Goal: Transaction & Acquisition: Purchase product/service

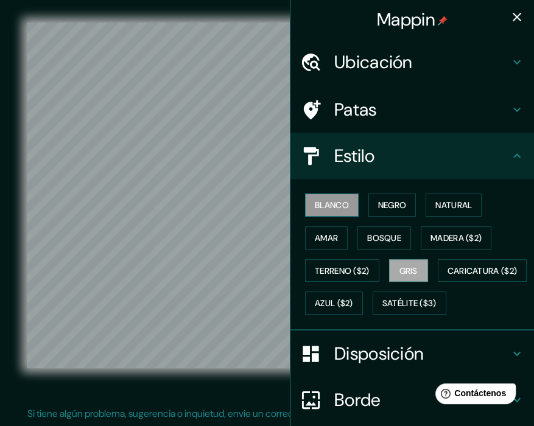
click at [341, 207] on button "Blanco" at bounding box center [332, 205] width 54 height 23
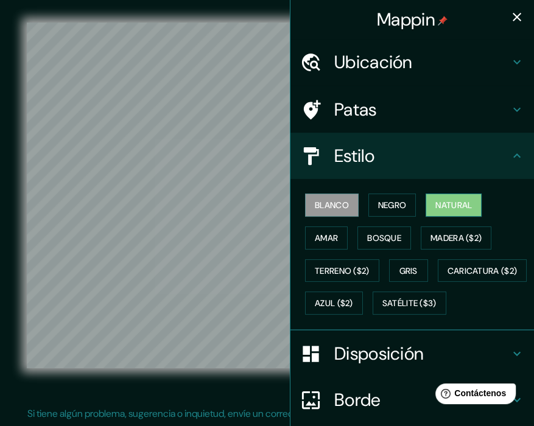
click at [446, 206] on font "Natural" at bounding box center [453, 205] width 37 height 11
click at [510, 12] on icon "button" at bounding box center [517, 17] width 15 height 15
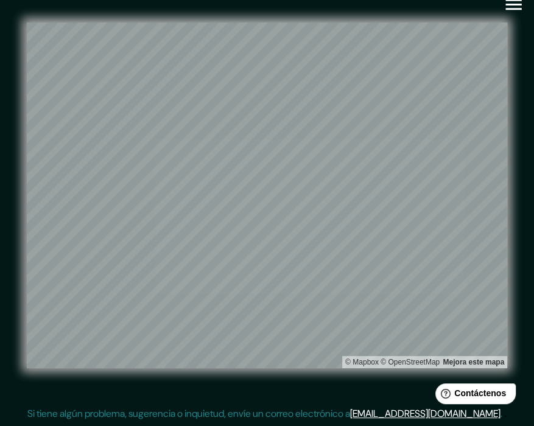
scroll to position [16, 0]
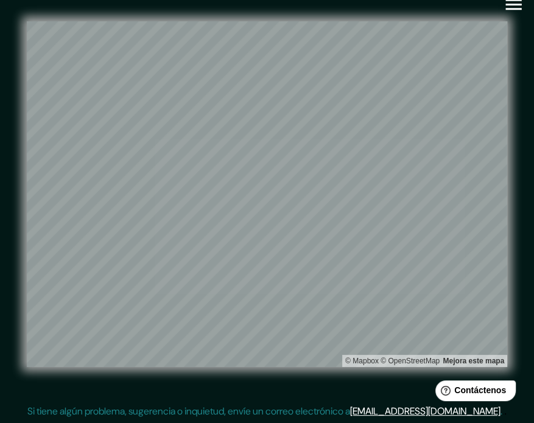
click at [295, 10] on div "© Mapbox © OpenStreetMap Mejora este mapa" at bounding box center [267, 194] width 480 height 381
click at [517, 6] on icon "button" at bounding box center [513, 4] width 21 height 21
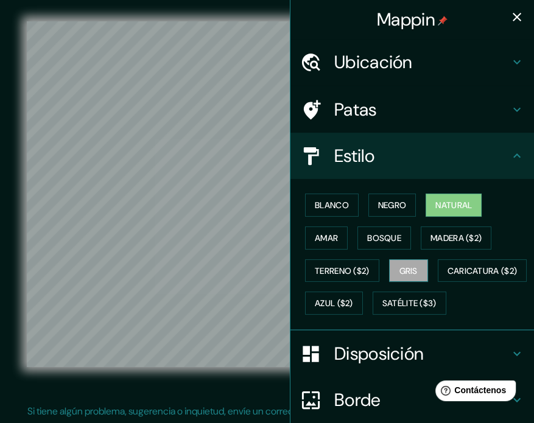
click at [402, 275] on font "Gris" at bounding box center [408, 271] width 18 height 16
click at [514, 13] on icon "button" at bounding box center [517, 17] width 15 height 15
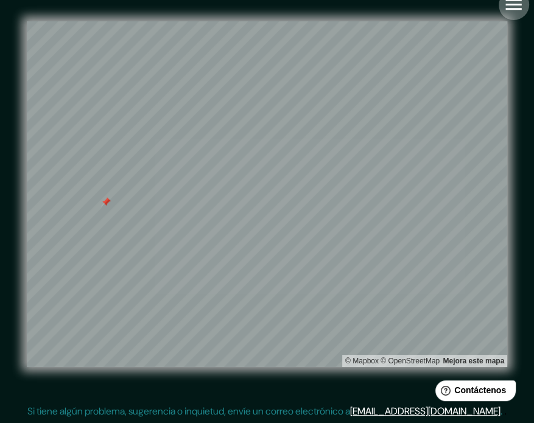
click at [514, 9] on icon "button" at bounding box center [513, 4] width 16 height 11
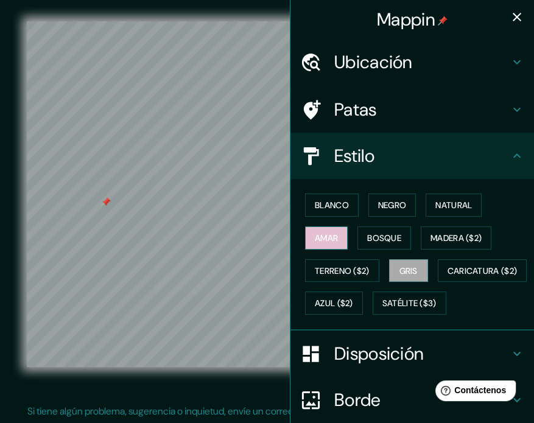
click at [326, 239] on font "Amar" at bounding box center [326, 238] width 23 height 11
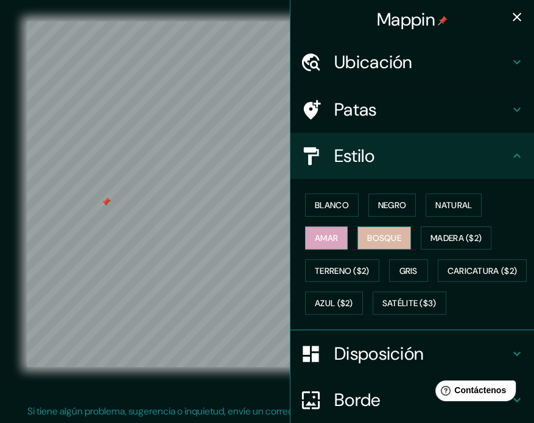
click at [369, 236] on font "Bosque" at bounding box center [384, 238] width 34 height 11
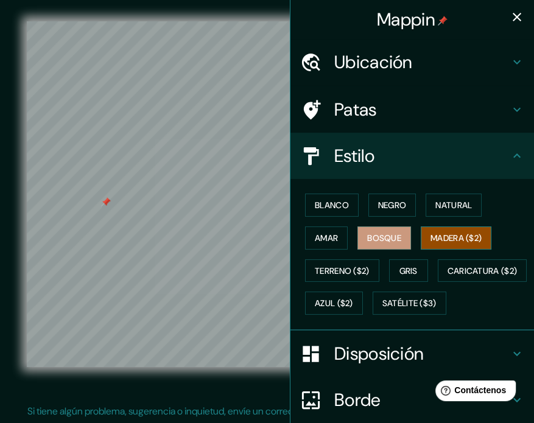
click at [422, 229] on button "Madera ($2)" at bounding box center [456, 237] width 71 height 23
click at [513, 14] on icon "button" at bounding box center [517, 17] width 9 height 9
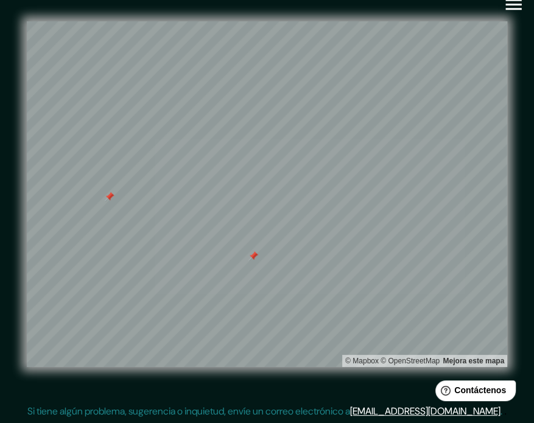
drag, startPoint x: 244, startPoint y: 265, endPoint x: 242, endPoint y: 259, distance: 6.4
click at [248, 261] on div at bounding box center [253, 256] width 10 height 10
click at [520, 7] on icon "button" at bounding box center [513, 4] width 21 height 21
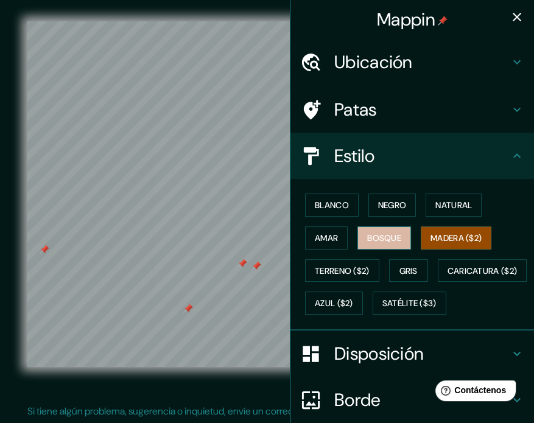
click at [375, 246] on button "Bosque" at bounding box center [384, 237] width 54 height 23
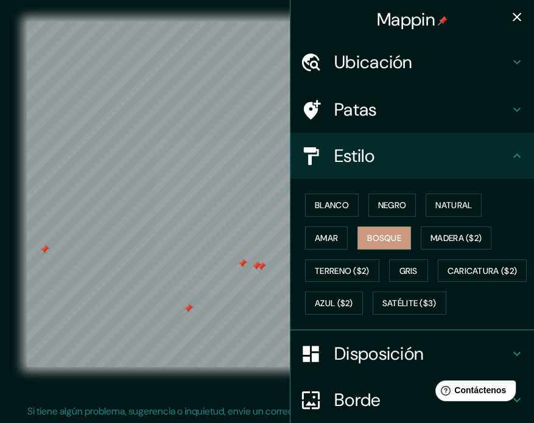
click at [256, 265] on div at bounding box center [261, 267] width 10 height 10
click at [252, 265] on div at bounding box center [256, 266] width 10 height 10
click at [239, 262] on div at bounding box center [242, 264] width 10 height 10
click at [183, 309] on div at bounding box center [188, 309] width 10 height 10
click at [40, 248] on div at bounding box center [45, 250] width 10 height 10
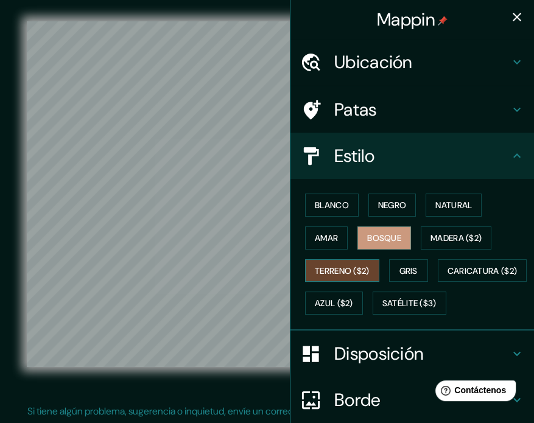
click at [363, 270] on font "Terreno ($2)" at bounding box center [342, 270] width 55 height 11
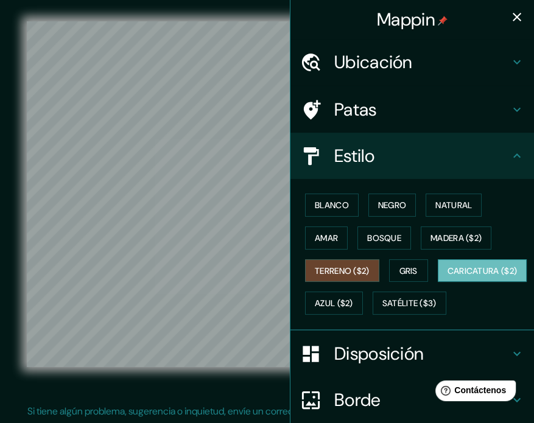
click at [447, 276] on font "Caricatura ($2)" at bounding box center [482, 270] width 70 height 11
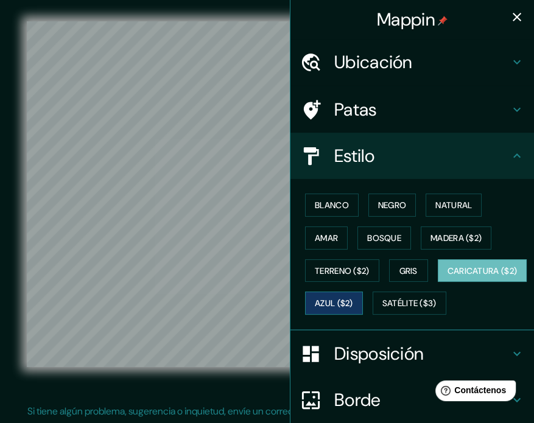
click at [353, 299] on font "Azul ($2)" at bounding box center [334, 303] width 38 height 11
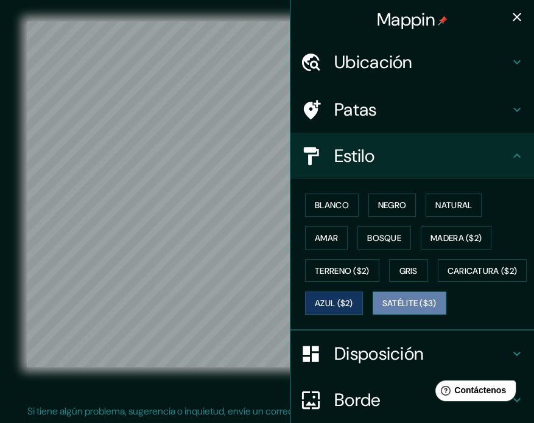
click at [382, 309] on font "Satélite ($3)" at bounding box center [409, 303] width 54 height 11
click at [353, 305] on font "Azul ($2)" at bounding box center [334, 303] width 38 height 11
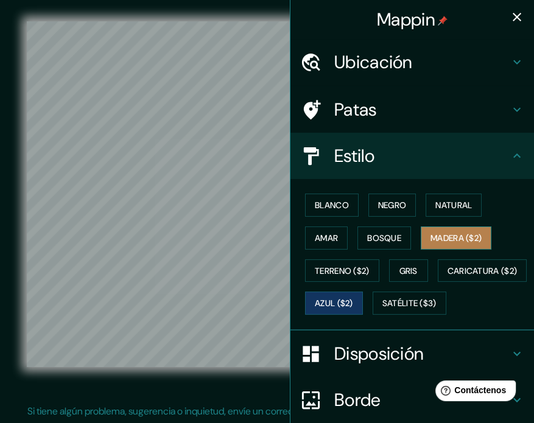
click at [465, 233] on font "Madera ($2)" at bounding box center [455, 238] width 51 height 11
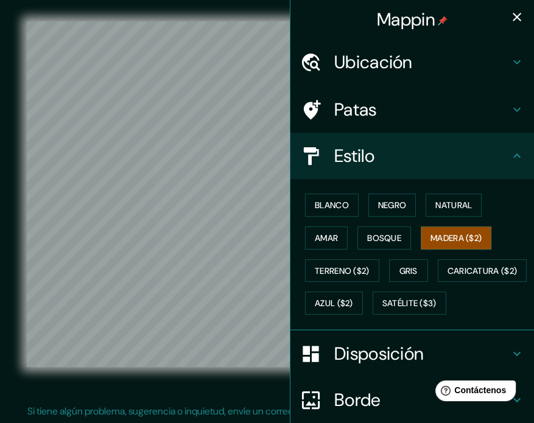
click at [513, 17] on icon "button" at bounding box center [517, 17] width 9 height 9
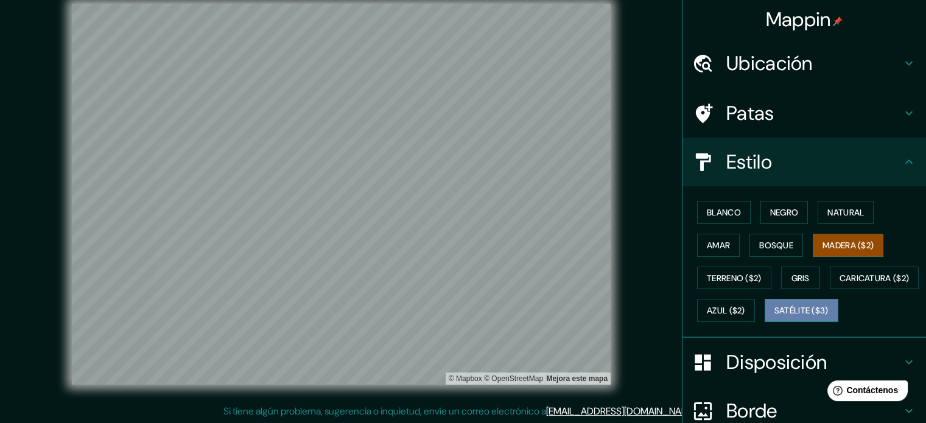
click at [533, 317] on font "Satélite ($3)" at bounding box center [801, 311] width 54 height 11
click at [377, 167] on div at bounding box center [375, 164] width 10 height 10
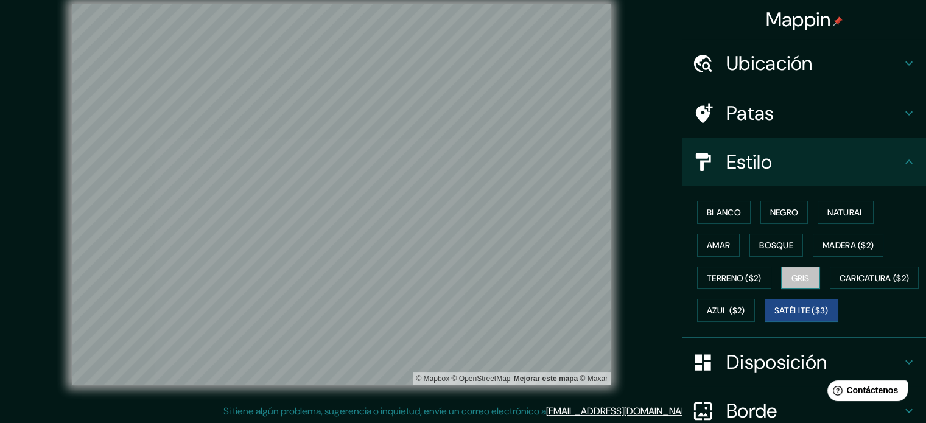
click at [533, 270] on font "Gris" at bounding box center [800, 278] width 18 height 16
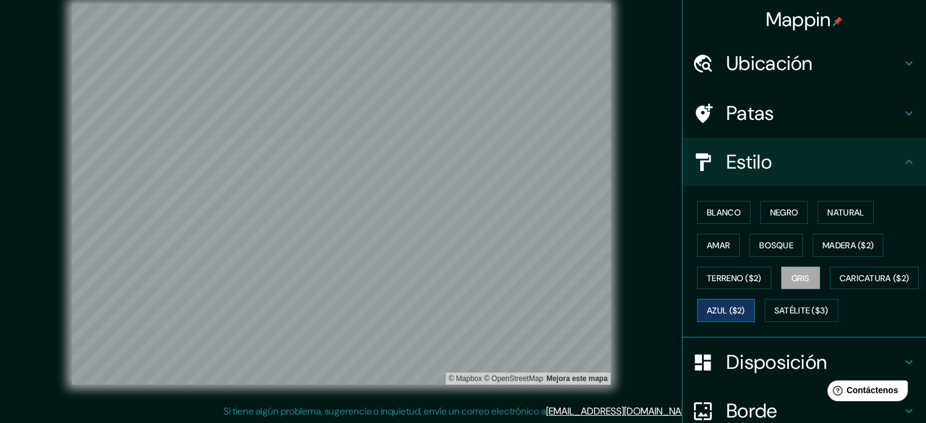
click at [533, 303] on font "Azul ($2)" at bounding box center [726, 311] width 38 height 16
click at [533, 322] on button "Satélite ($3)" at bounding box center [802, 310] width 74 height 23
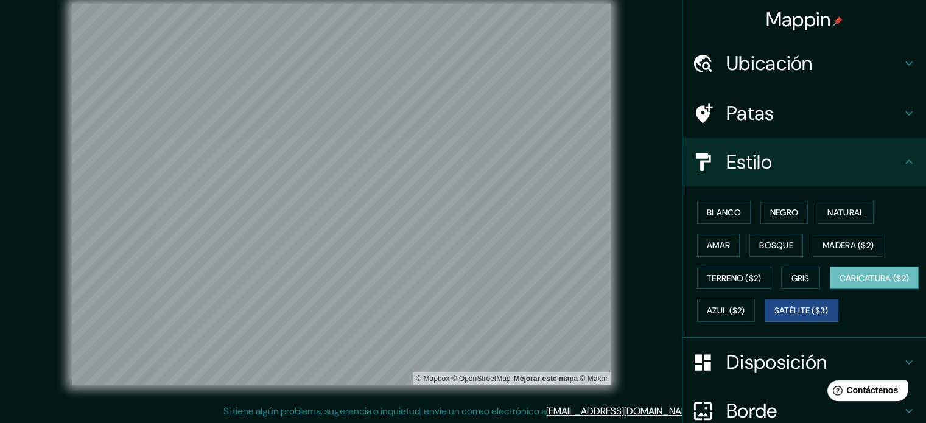
click at [533, 286] on font "Caricatura ($2)" at bounding box center [874, 278] width 70 height 16
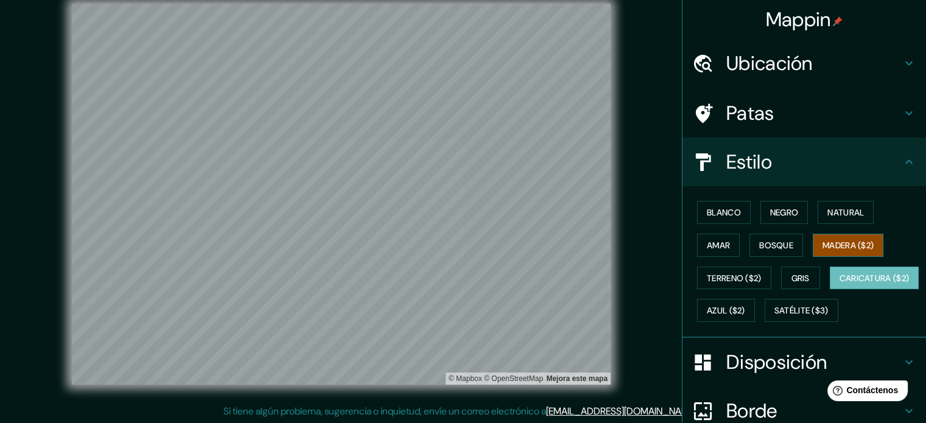
click at [533, 245] on font "Madera ($2)" at bounding box center [847, 245] width 51 height 11
